Goal: Information Seeking & Learning: Learn about a topic

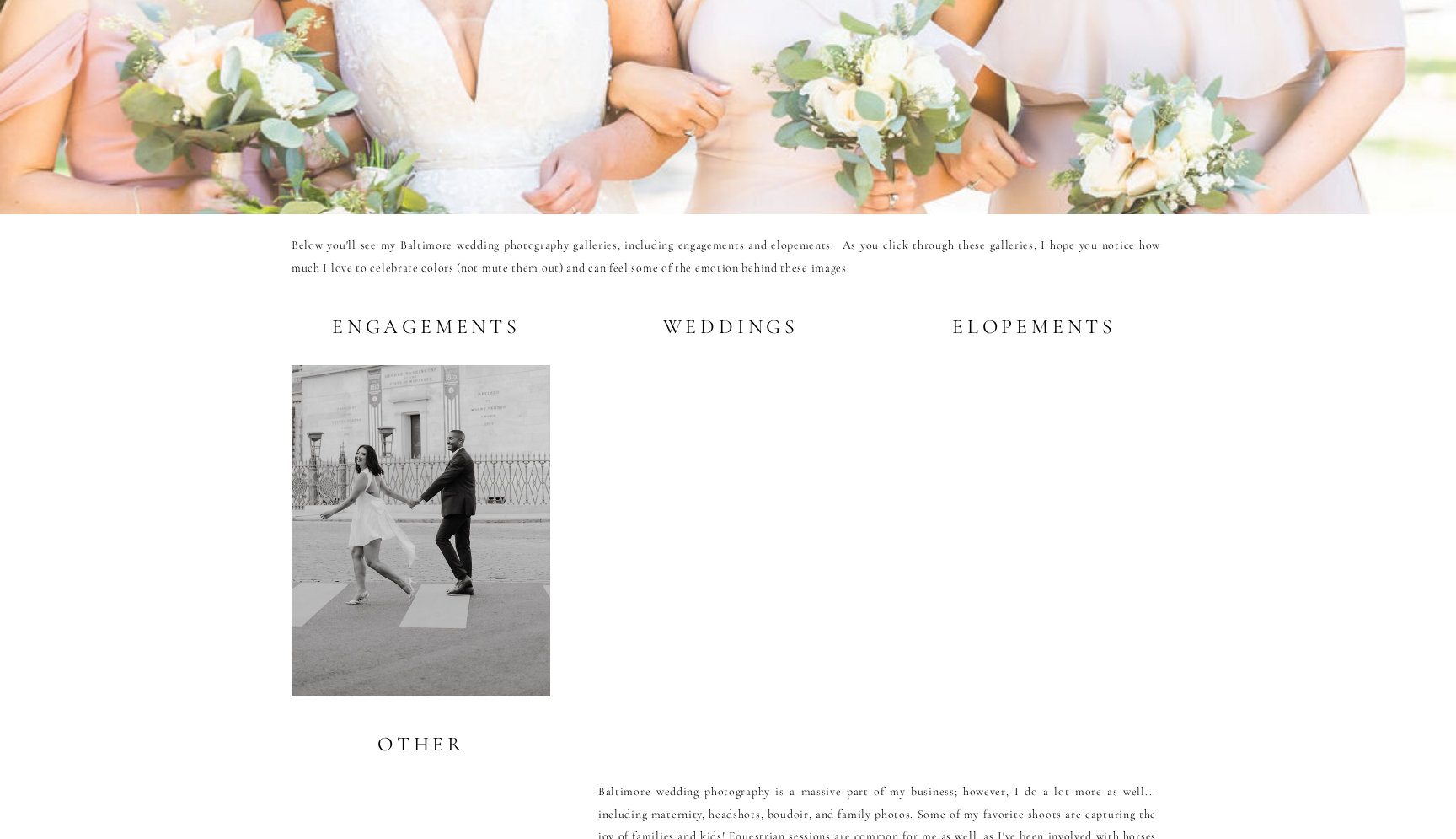
scroll to position [3070, 0]
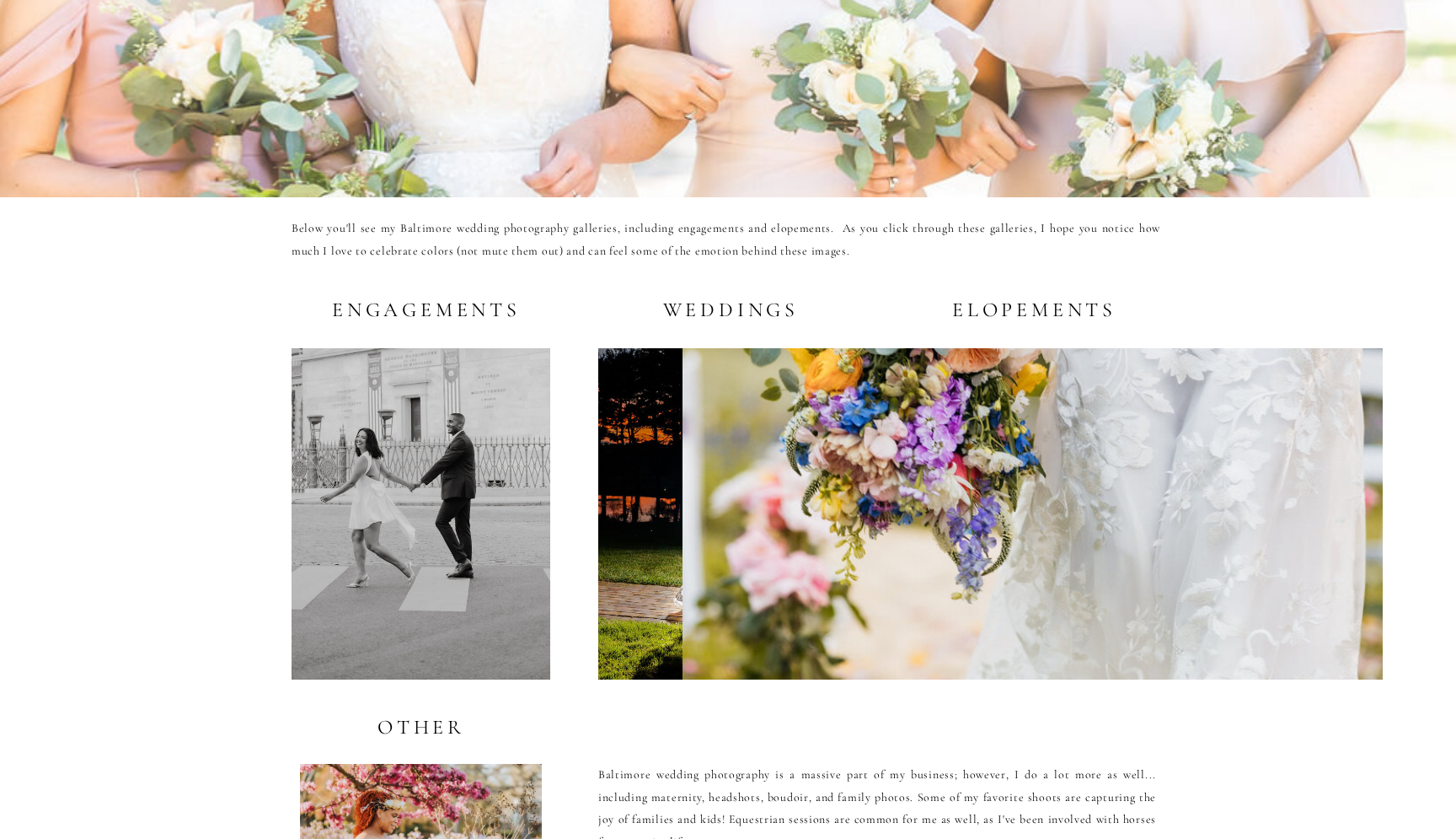
click at [742, 310] on h2 "Weddings" at bounding box center [726, 309] width 144 height 21
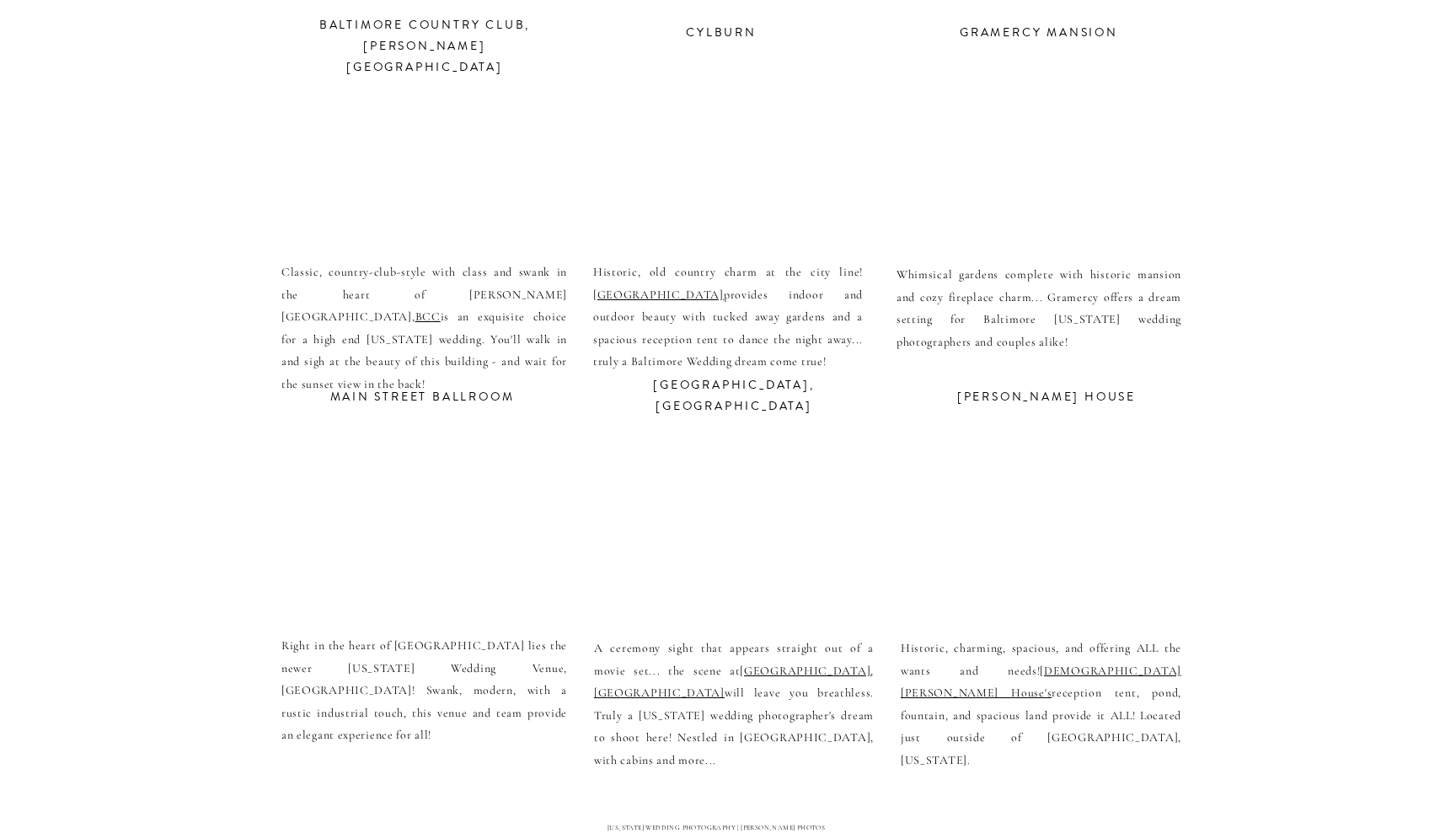
scroll to position [6174, 0]
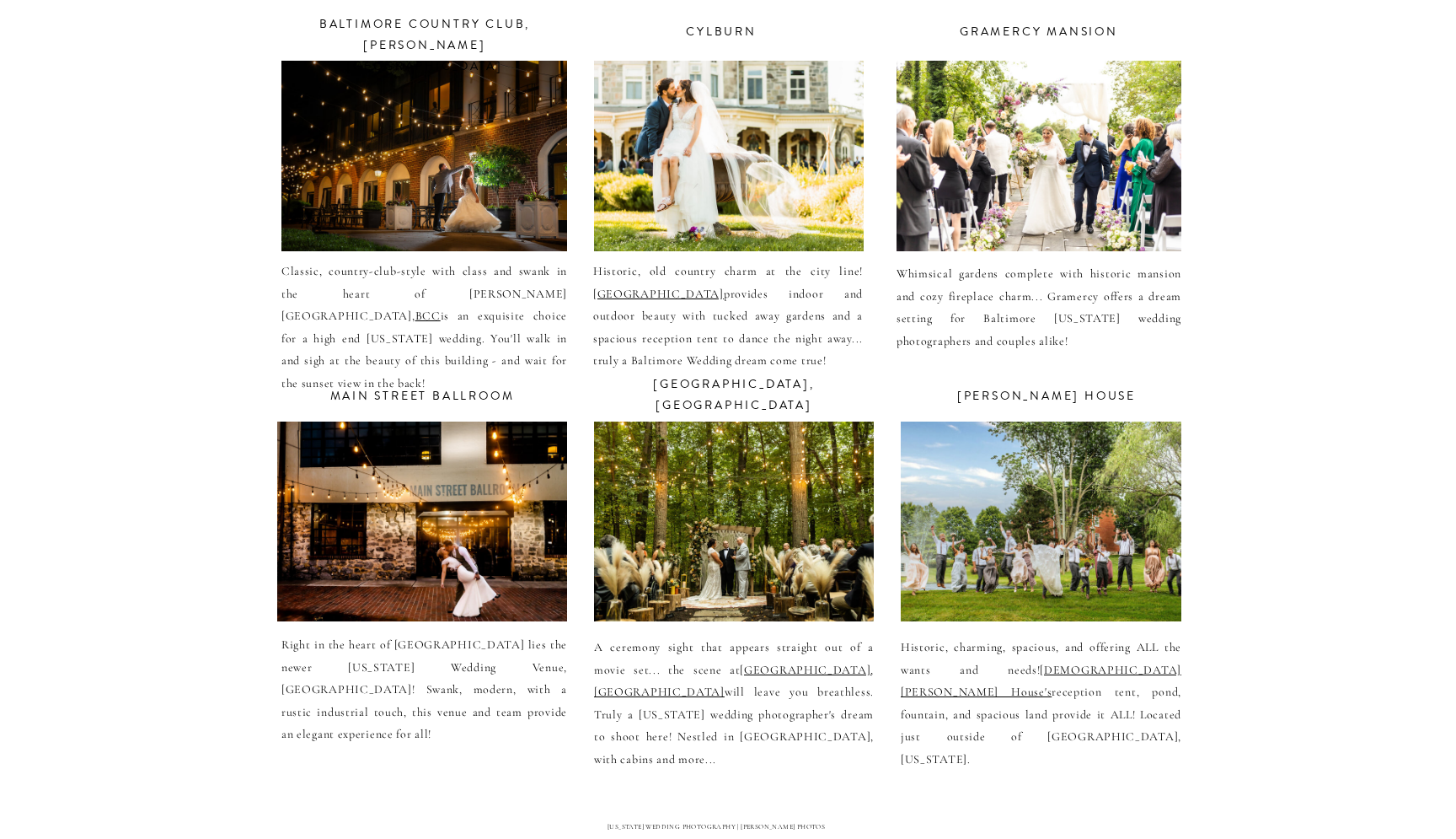
click at [366, 399] on h3 "main street ballroom" at bounding box center [421, 397] width 212 height 24
click at [364, 482] on div at bounding box center [422, 521] width 290 height 200
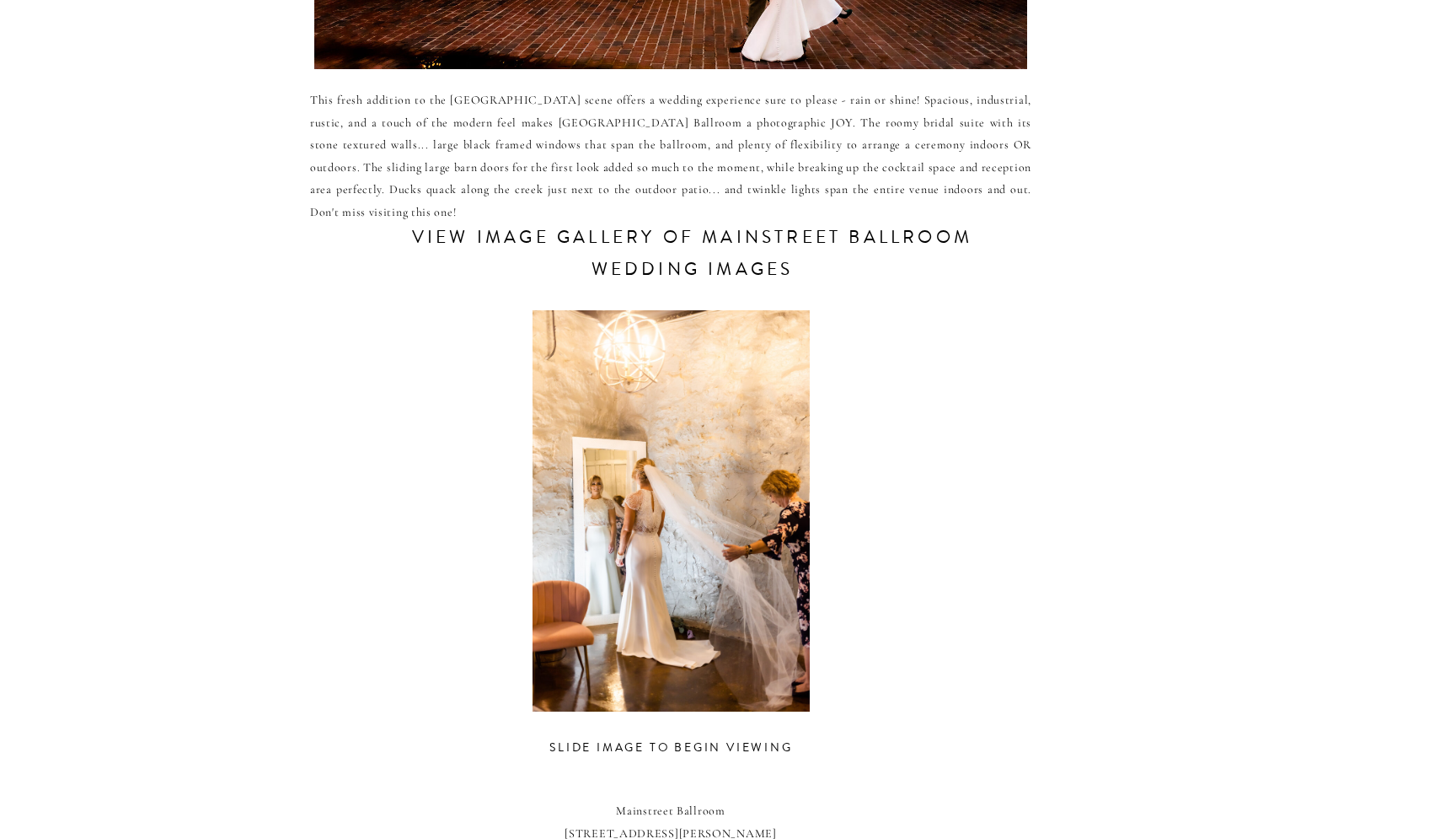
scroll to position [524, 0]
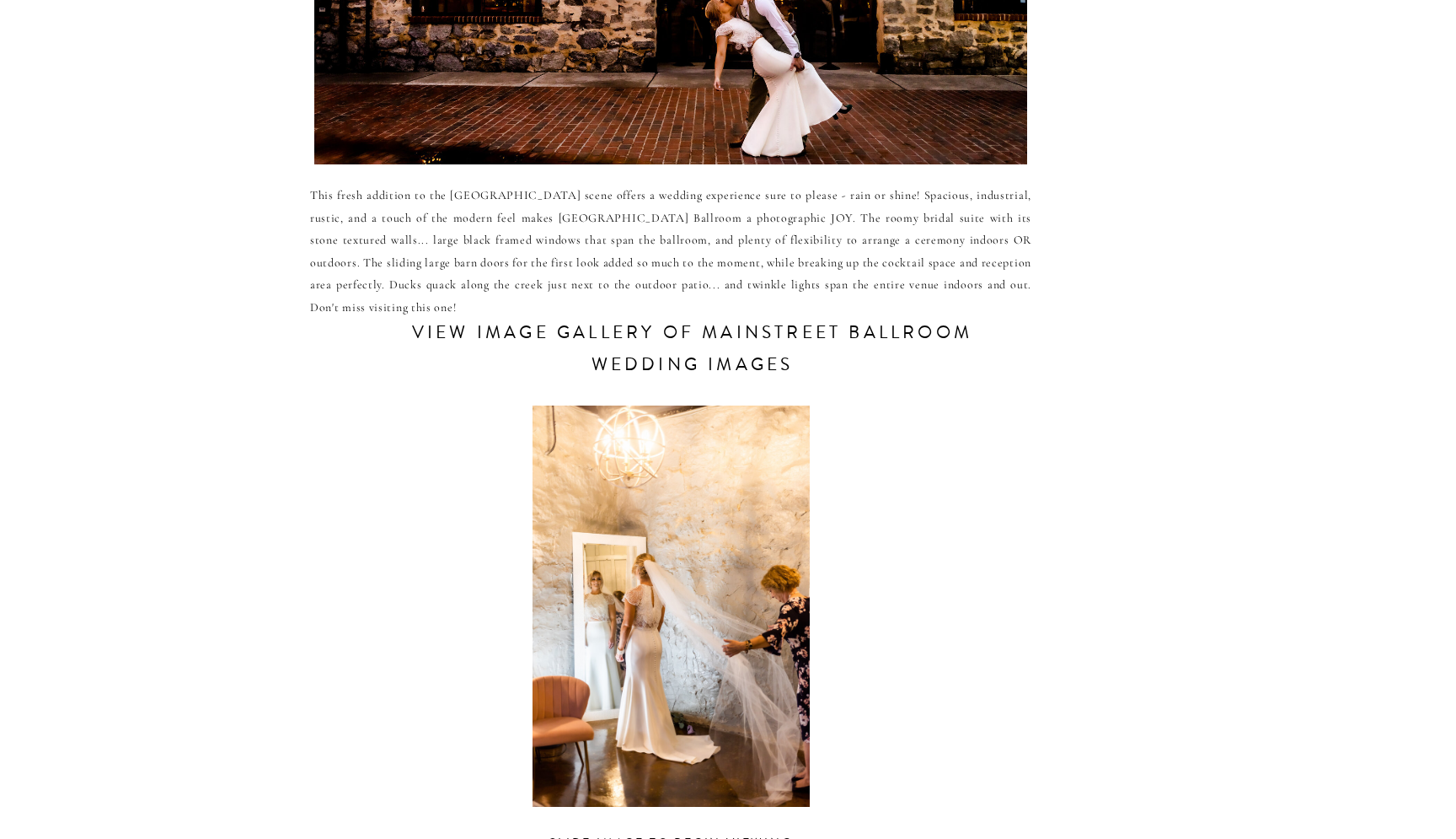
click at [578, 331] on h2 "view image gallery of mainstreet ballroom wedding images" at bounding box center [692, 352] width 641 height 72
click at [623, 365] on h2 "view image gallery of mainstreet ballroom wedding images" at bounding box center [692, 352] width 641 height 72
click at [608, 427] on div at bounding box center [670, 606] width 709 height 401
click at [701, 336] on h2 "view image gallery of mainstreet ballroom wedding images" at bounding box center [692, 352] width 641 height 72
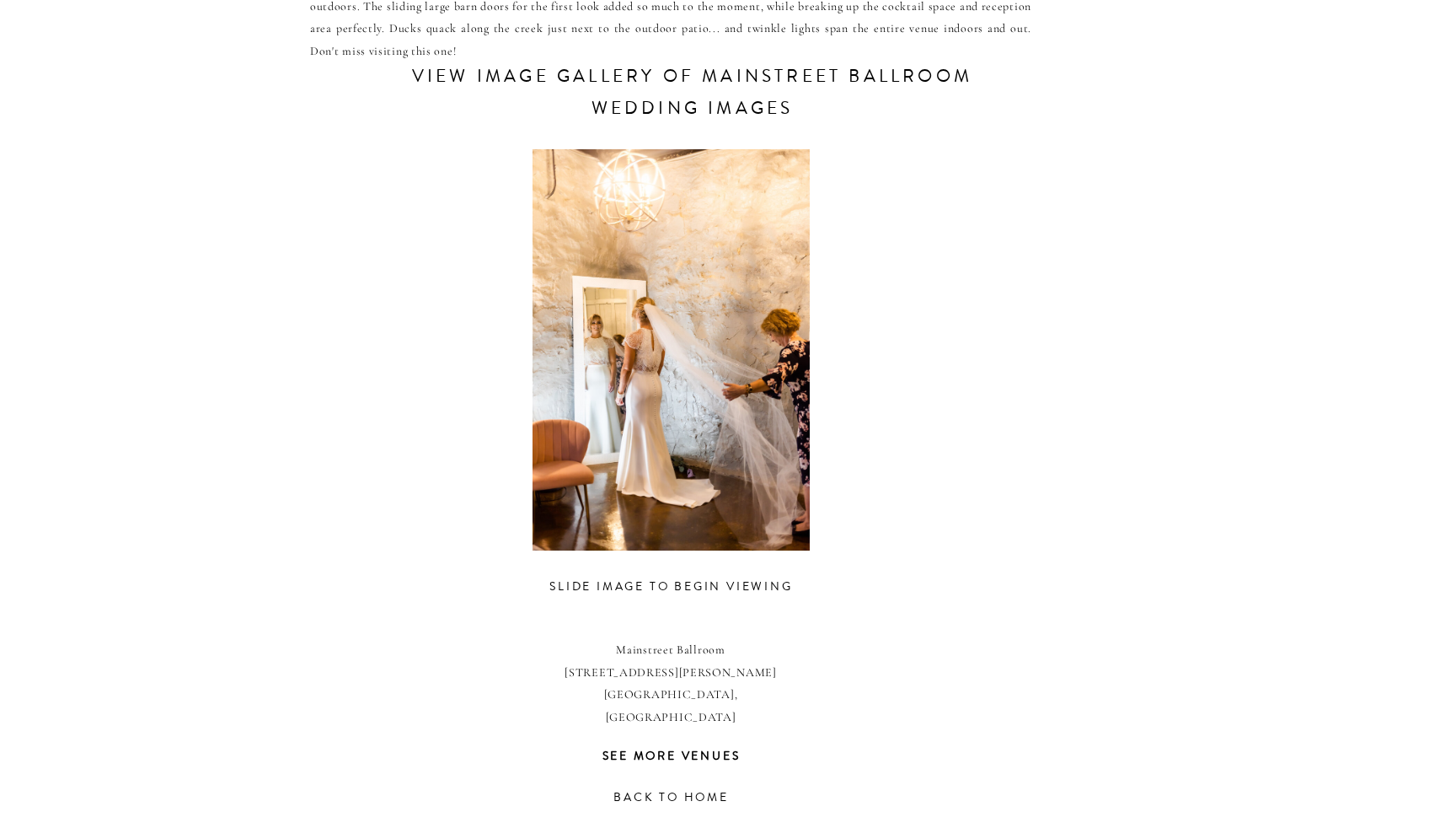
scroll to position [824, 0]
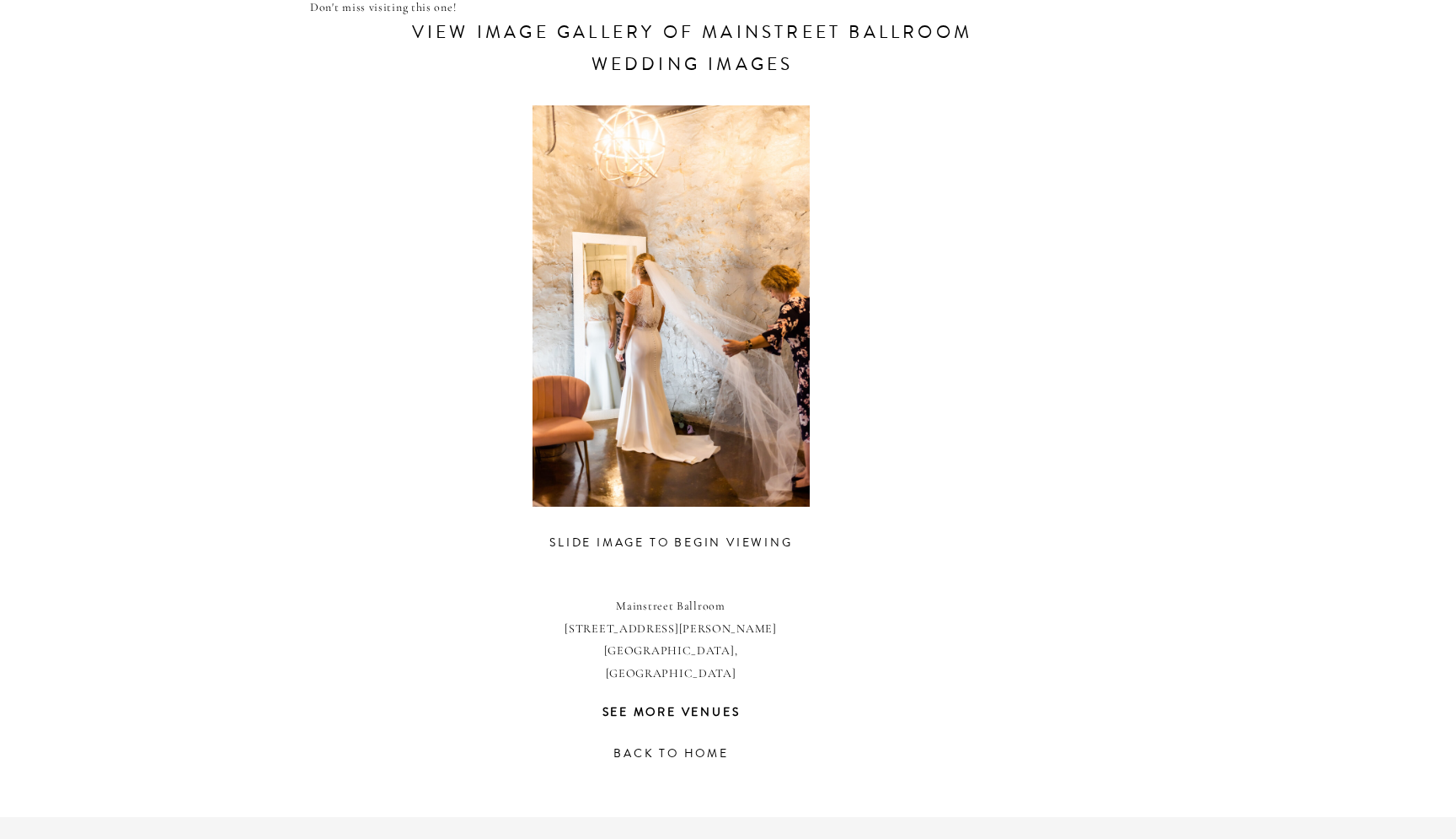
click at [661, 545] on h3 "slide image to begin viewing" at bounding box center [671, 545] width 313 height 25
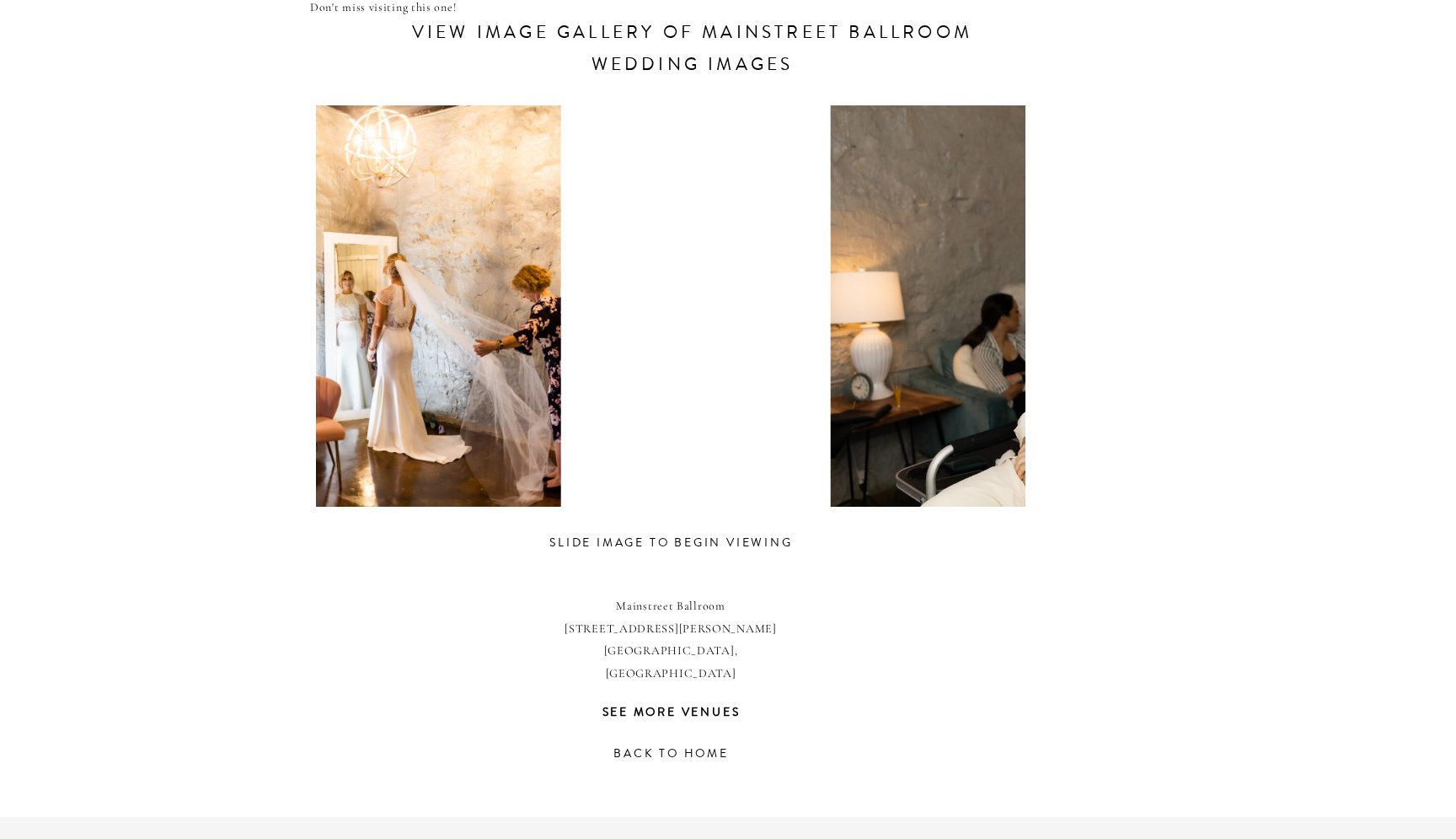
click at [527, 455] on div at bounding box center [422, 306] width 709 height 401
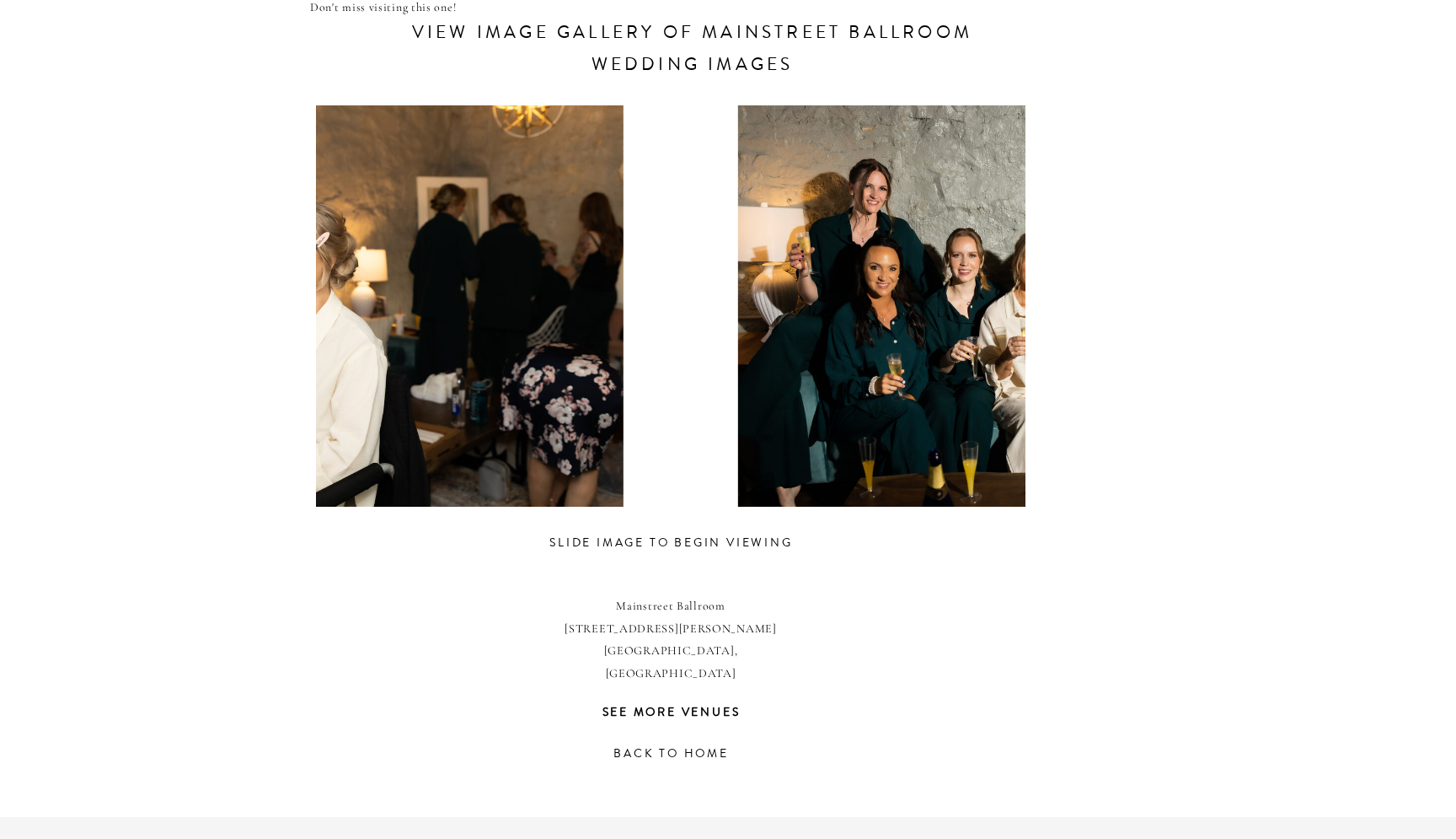
click at [467, 514] on div "CONTACT REVIEWS ABOUT HOME RESOURCES BLOG PRICING mainstreet ballroom This fres…" at bounding box center [728, 228] width 1456 height 2104
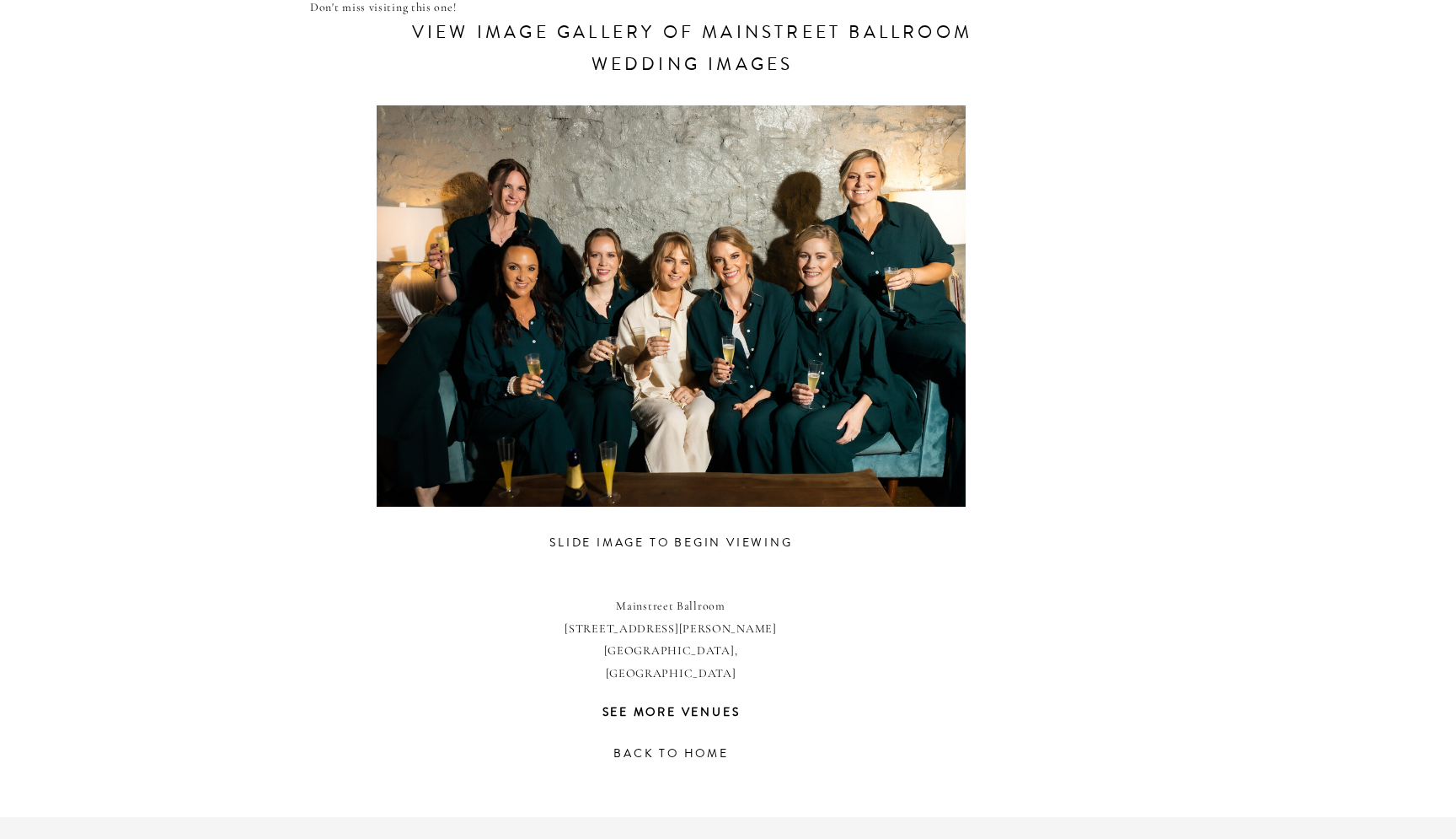
click at [981, 312] on div at bounding box center [670, 306] width 709 height 401
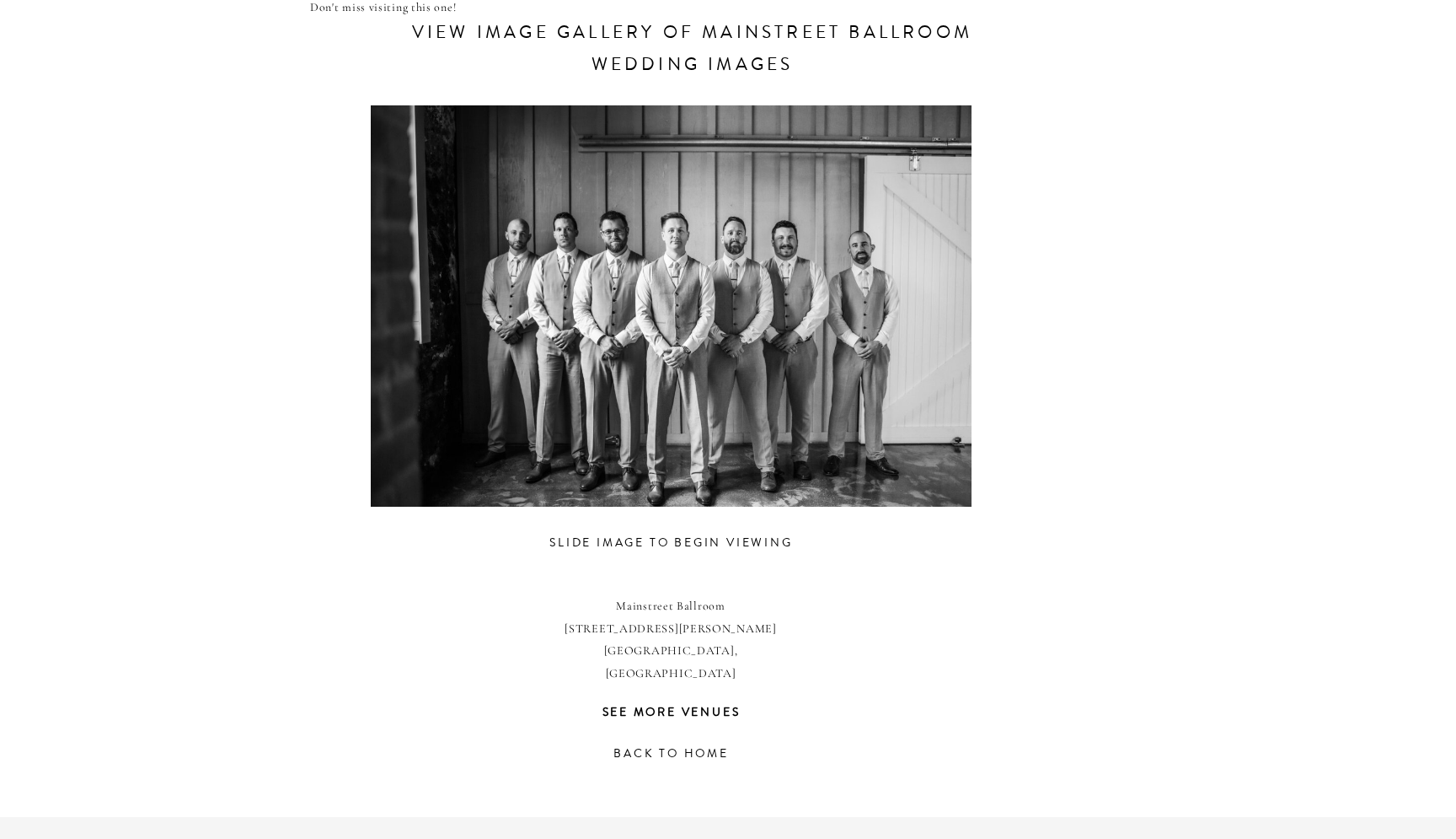
click at [684, 613] on p "Mainstreet Ballroom 8307 Frederick Rd Ellicott City, MD" at bounding box center [670, 630] width 260 height 70
